Goal: Information Seeking & Learning: Learn about a topic

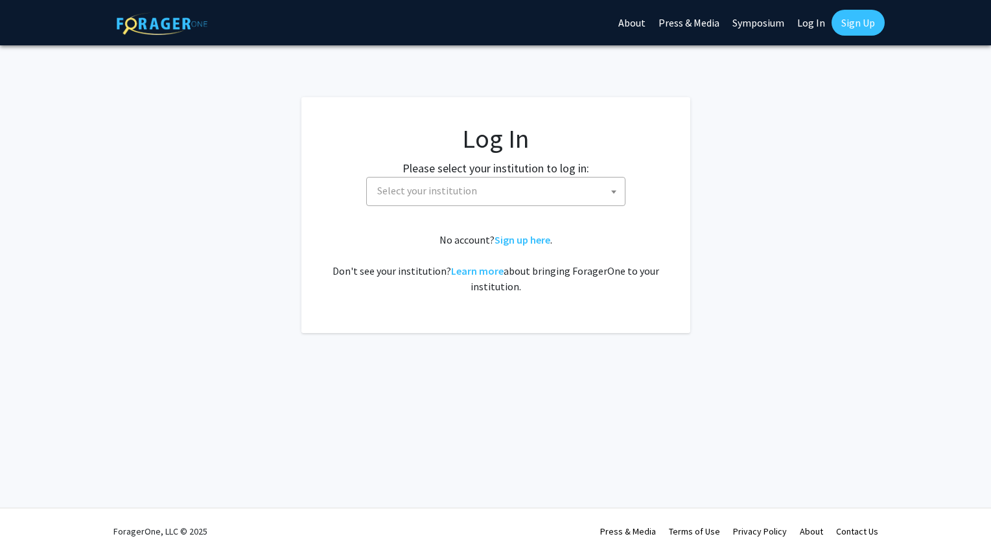
select select
click at [607, 191] on span at bounding box center [613, 192] width 13 height 29
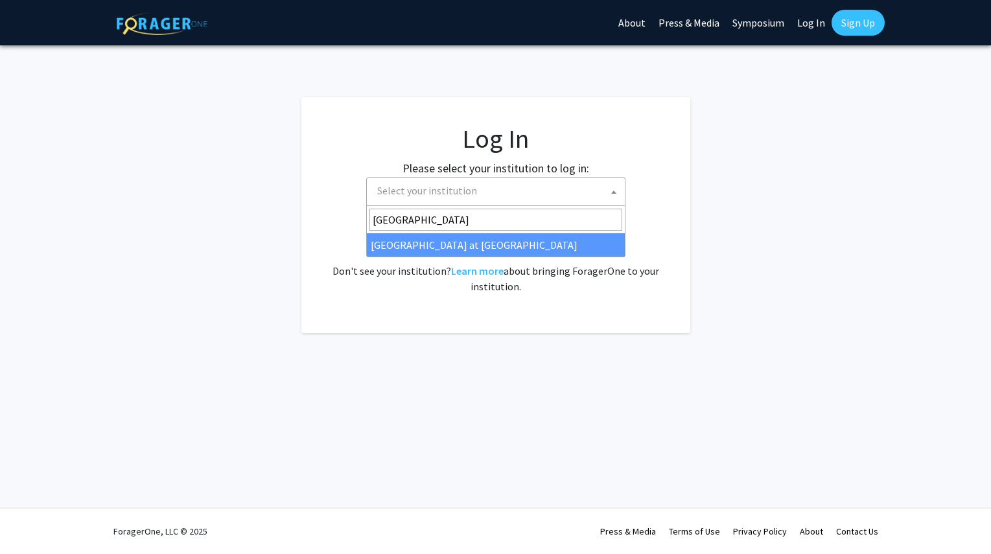
type input "[GEOGRAPHIC_DATA]"
select select "18"
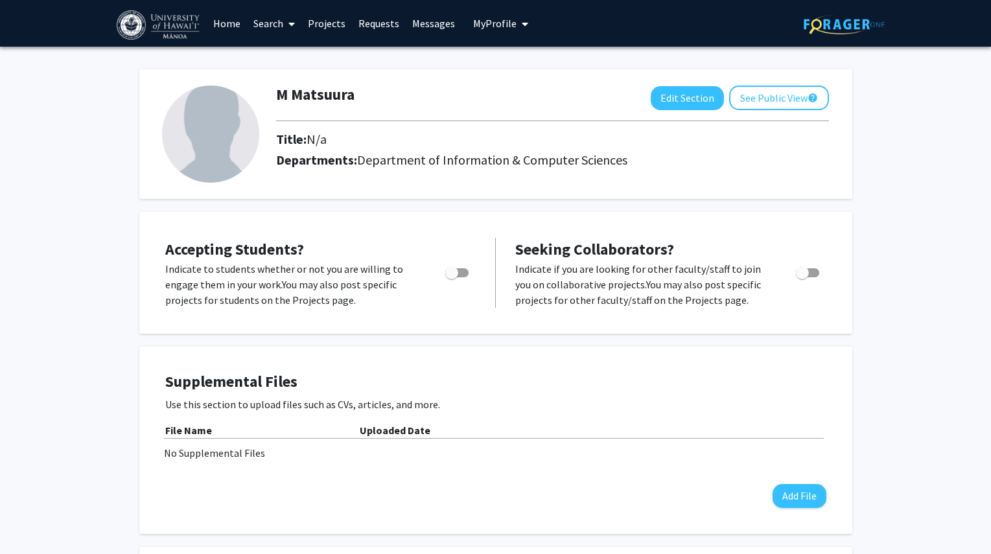
click at [226, 27] on link "Home" at bounding box center [227, 23] width 40 height 45
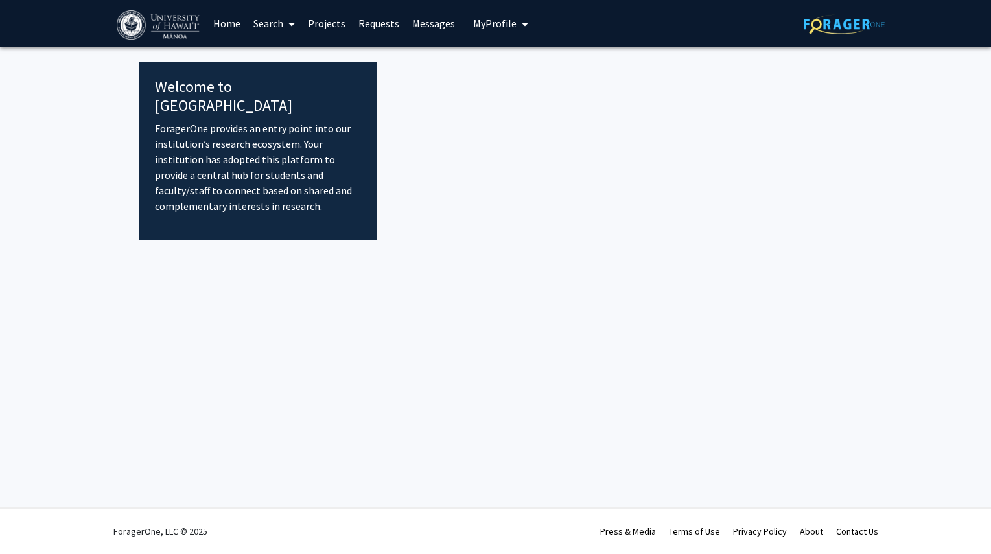
click at [272, 19] on link "Search" at bounding box center [274, 23] width 54 height 45
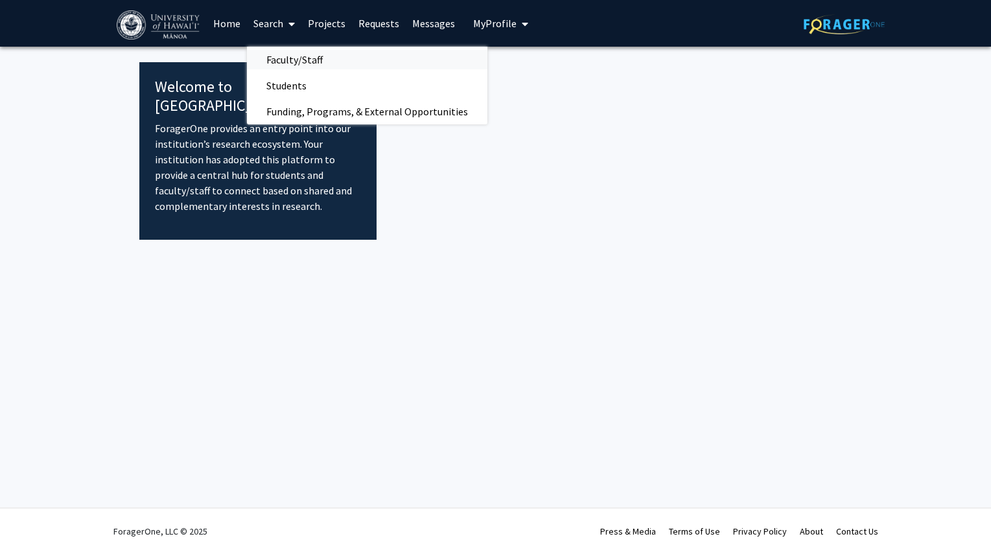
click at [305, 59] on span "Faculty/Staff" at bounding box center [294, 60] width 95 height 26
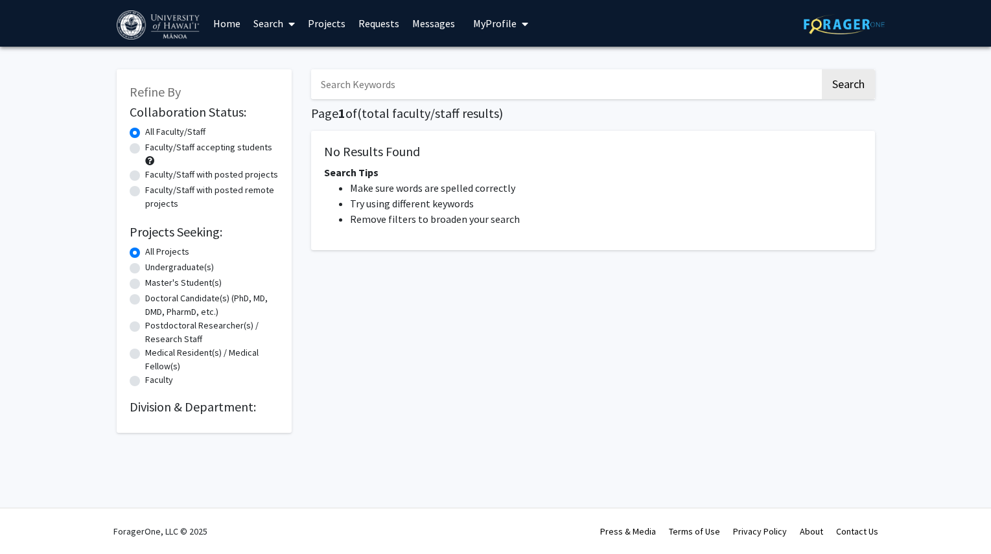
click at [161, 267] on label "Undergraduate(s)" at bounding box center [179, 268] width 69 height 14
click at [154, 267] on input "Undergraduate(s)" at bounding box center [149, 265] width 8 height 8
radio input "true"
click at [152, 410] on h2 "Division & Department:" at bounding box center [204, 407] width 149 height 16
click at [860, 91] on button "Search" at bounding box center [848, 84] width 53 height 30
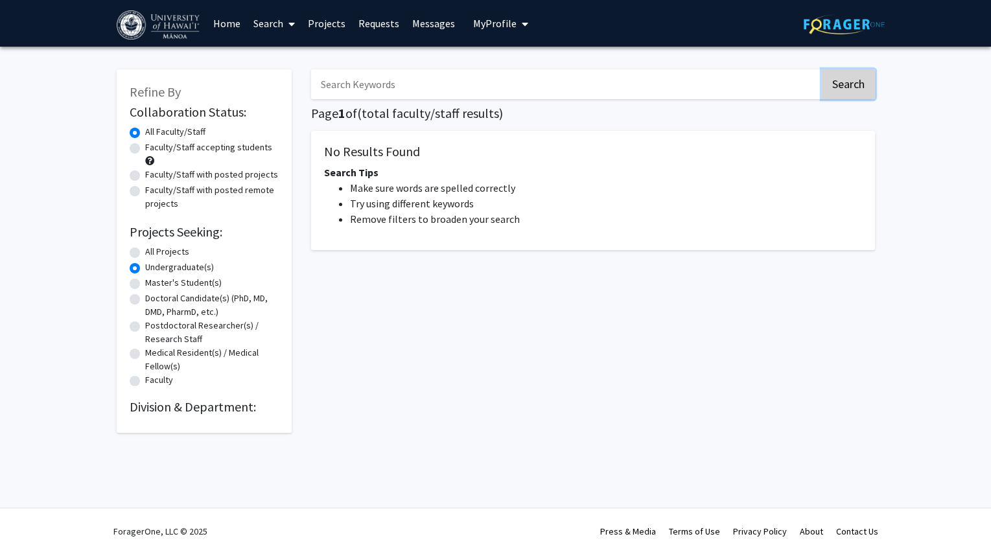
radio input "true"
click at [860, 91] on button "Search" at bounding box center [848, 84] width 53 height 30
click at [145, 152] on label "Faculty/Staff accepting students" at bounding box center [208, 148] width 127 height 14
click at [145, 149] on input "Faculty/Staff accepting students" at bounding box center [149, 145] width 8 height 8
radio input "true"
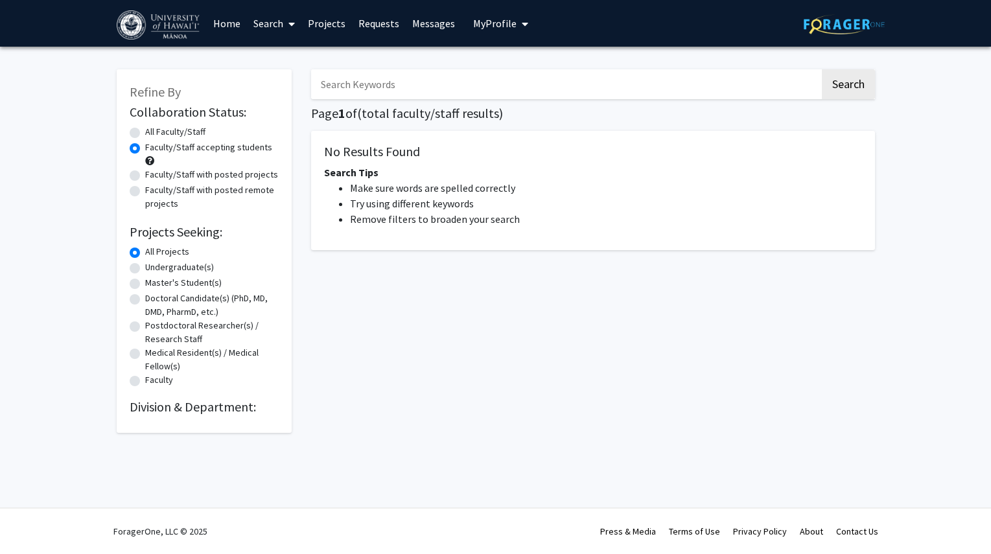
click at [143, 264] on div "Undergraduate(s)" at bounding box center [204, 269] width 149 height 16
click at [145, 268] on label "Undergraduate(s)" at bounding box center [179, 268] width 69 height 14
click at [145, 268] on input "Undergraduate(s)" at bounding box center [149, 265] width 8 height 8
radio input "true"
click at [145, 276] on input "Master's Student(s)" at bounding box center [149, 280] width 8 height 8
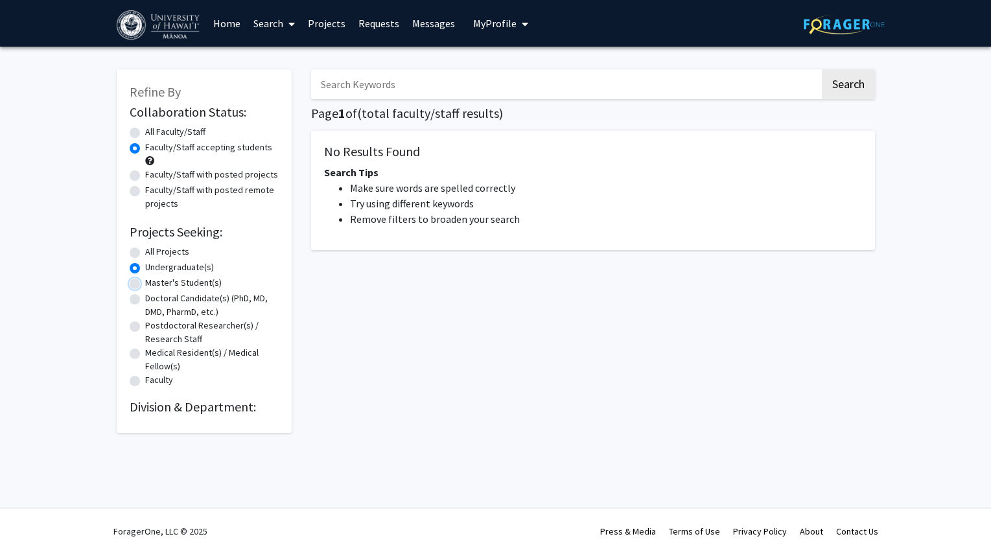
radio input "true"
click at [145, 292] on input "Doctoral Candidate(s) (PhD, MD, DMD, PharmD, etc.)" at bounding box center [149, 296] width 8 height 8
radio input "true"
click at [145, 319] on input "Postdoctoral Researcher(s) / Research Staff" at bounding box center [149, 323] width 8 height 8
radio input "true"
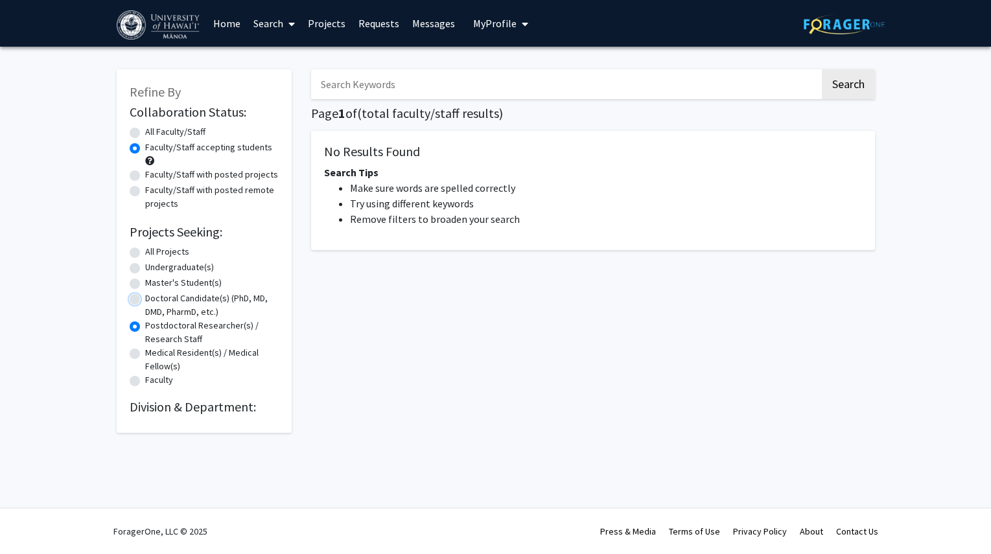
click at [145, 292] on input "Doctoral Candidate(s) (PhD, MD, DMD, PharmD, etc.)" at bounding box center [149, 296] width 8 height 8
radio input "true"
click at [145, 276] on input "Master's Student(s)" at bounding box center [149, 280] width 8 height 8
radio input "true"
click at [145, 261] on input "Undergraduate(s)" at bounding box center [149, 265] width 8 height 8
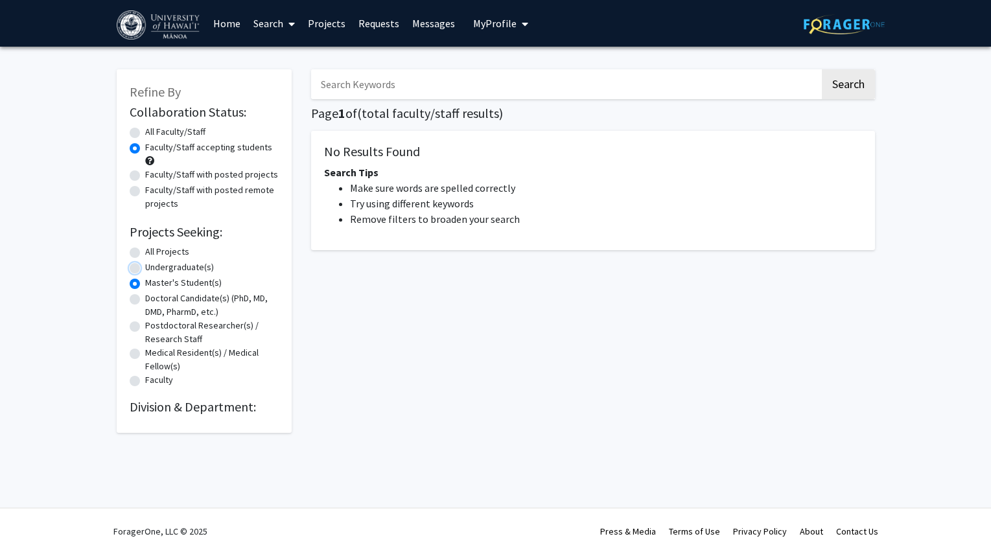
radio input "true"
click at [895, 289] on div "Refine By Collaboration Status: Collaboration Status All Faculty/Staff Collabor…" at bounding box center [495, 255] width 991 height 416
click at [183, 268] on label "Undergraduate(s)" at bounding box center [179, 268] width 69 height 14
click at [154, 268] on input "Undergraduate(s)" at bounding box center [149, 265] width 8 height 8
click at [183, 268] on label "Undergraduate(s)" at bounding box center [179, 268] width 69 height 14
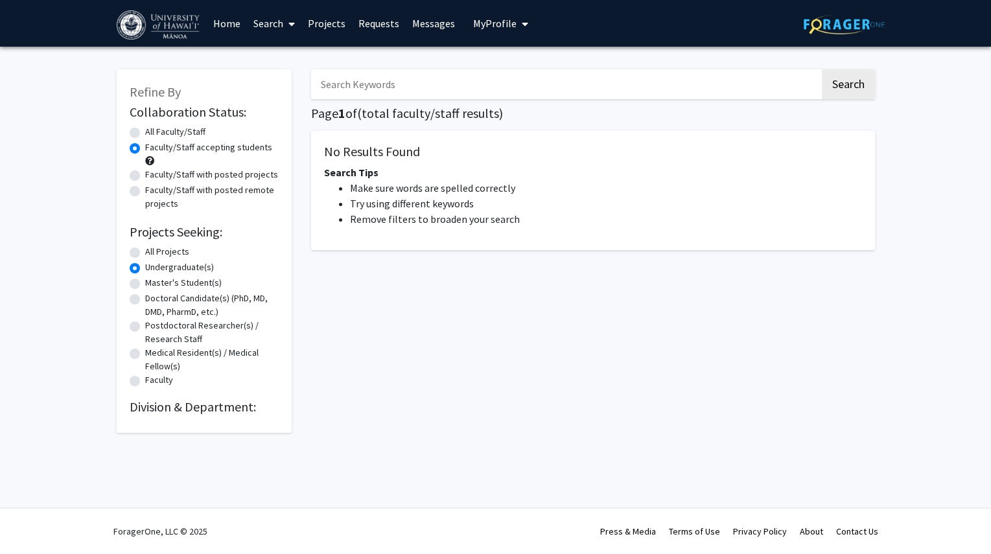
click at [154, 268] on input "Undergraduate(s)" at bounding box center [149, 265] width 8 height 8
click at [183, 268] on label "Undergraduate(s)" at bounding box center [179, 268] width 69 height 14
click at [154, 268] on input "Undergraduate(s)" at bounding box center [149, 265] width 8 height 8
click at [183, 268] on label "Undergraduate(s)" at bounding box center [179, 268] width 69 height 14
click at [154, 268] on input "Undergraduate(s)" at bounding box center [149, 265] width 8 height 8
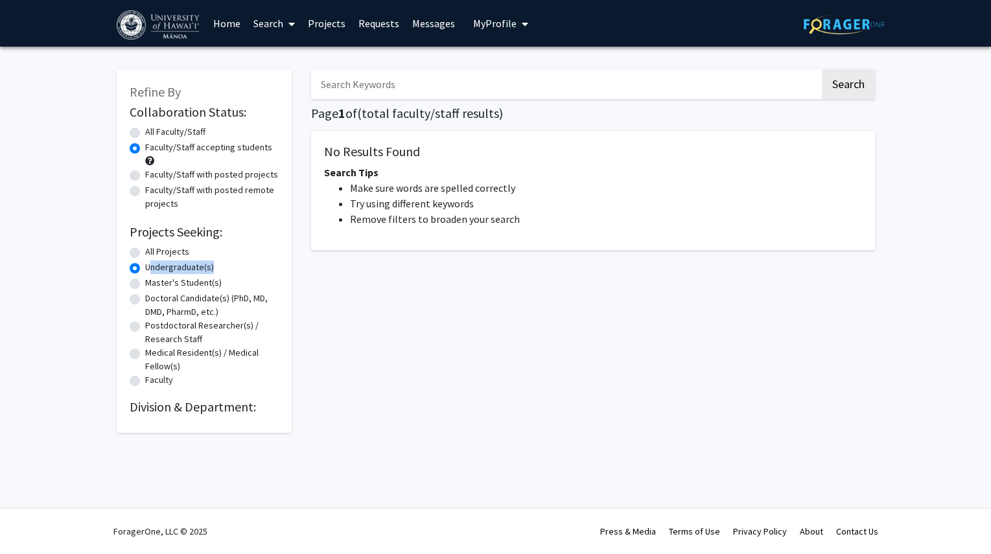
click at [183, 268] on label "Undergraduate(s)" at bounding box center [179, 268] width 69 height 14
click at [154, 268] on input "Undergraduate(s)" at bounding box center [149, 265] width 8 height 8
click at [838, 88] on button "Search" at bounding box center [848, 84] width 53 height 30
radio input "true"
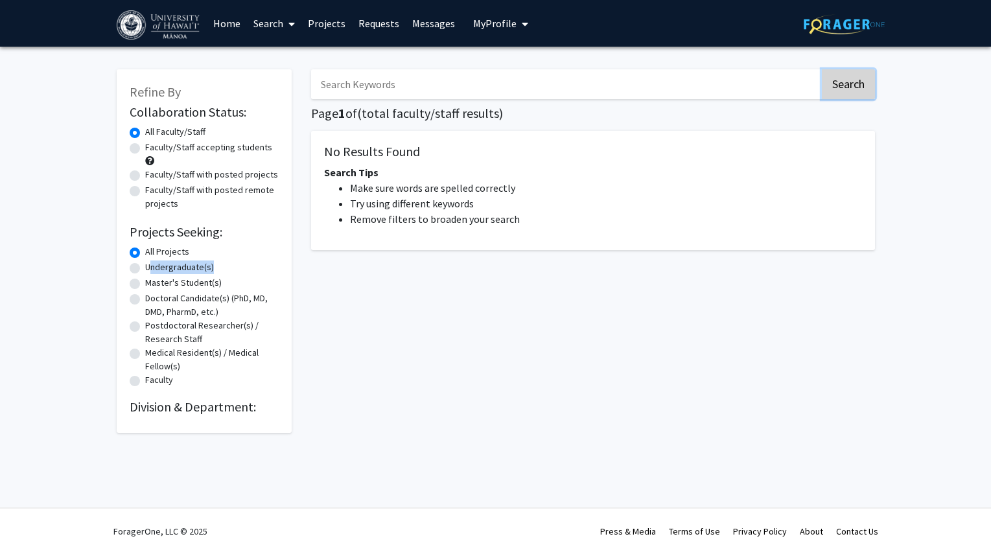
click at [838, 88] on button "Search" at bounding box center [848, 84] width 53 height 30
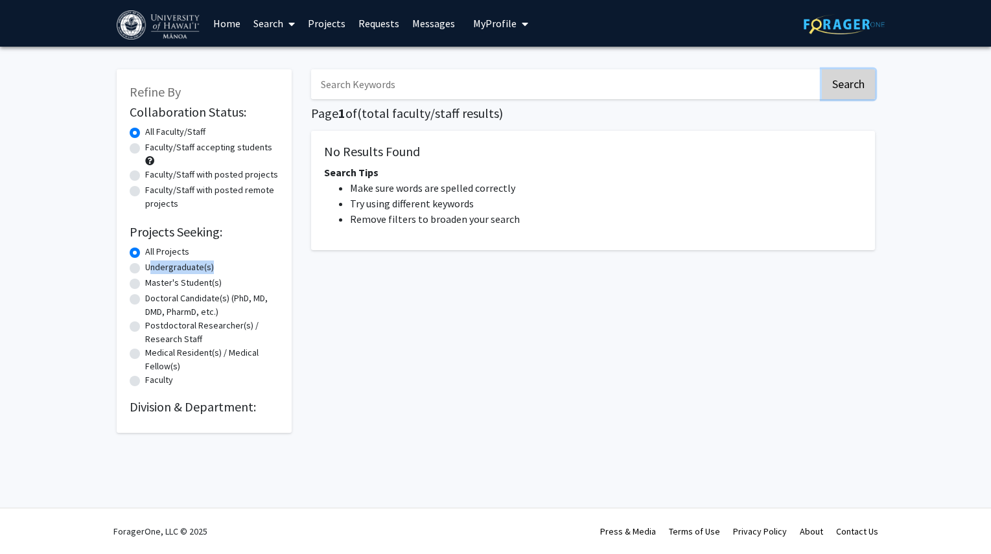
click at [838, 88] on button "Search" at bounding box center [848, 84] width 53 height 30
